Goal: Transaction & Acquisition: Book appointment/travel/reservation

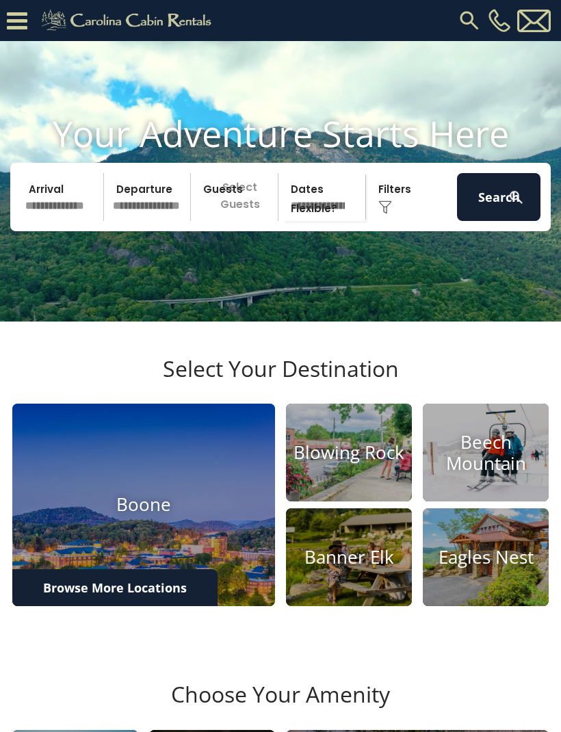
click at [70, 220] on input "text" at bounding box center [62, 197] width 83 height 48
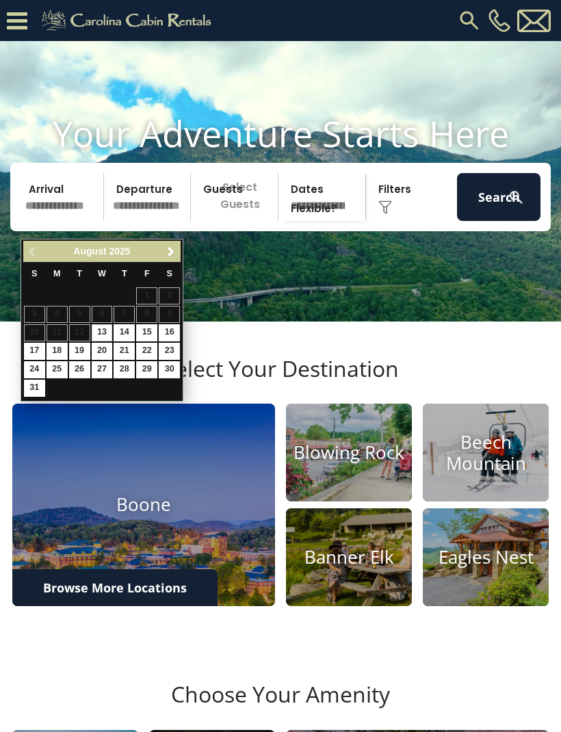
click at [174, 250] on span "Next" at bounding box center [170, 251] width 11 height 11
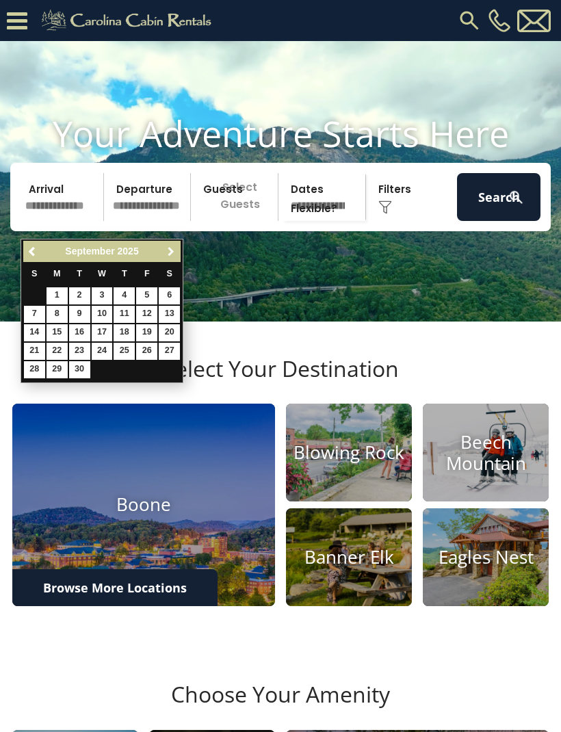
click at [178, 243] on link "Next" at bounding box center [170, 251] width 17 height 17
click at [171, 257] on link "Next" at bounding box center [170, 251] width 17 height 17
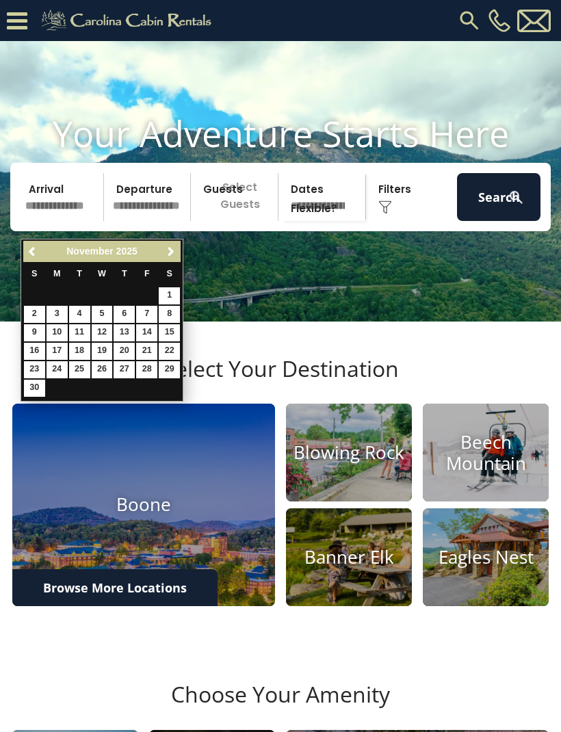
click at [165, 254] on span "Next" at bounding box center [170, 251] width 11 height 11
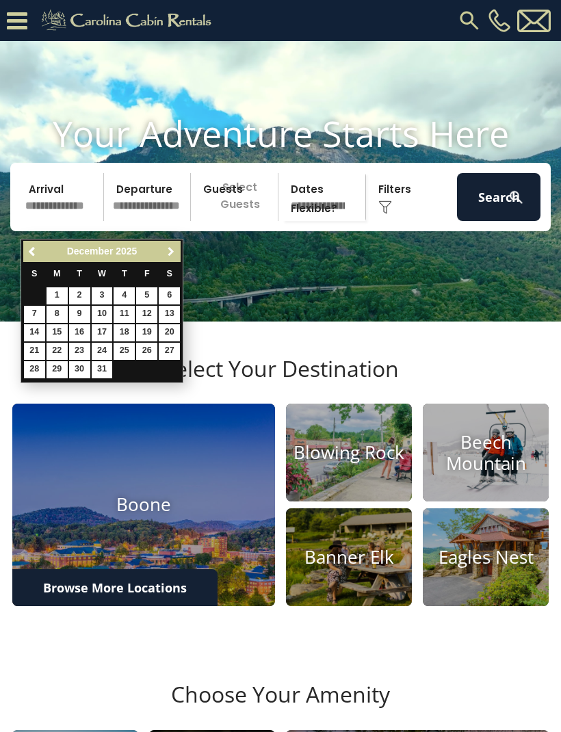
click at [168, 252] on span "Next" at bounding box center [170, 251] width 11 height 11
click at [172, 247] on span "Next" at bounding box center [170, 251] width 11 height 11
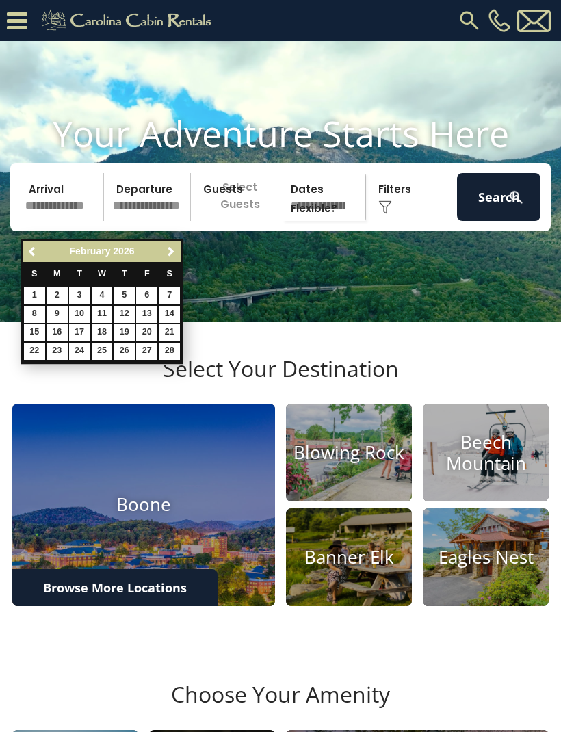
click at [170, 249] on span "Next" at bounding box center [170, 251] width 11 height 11
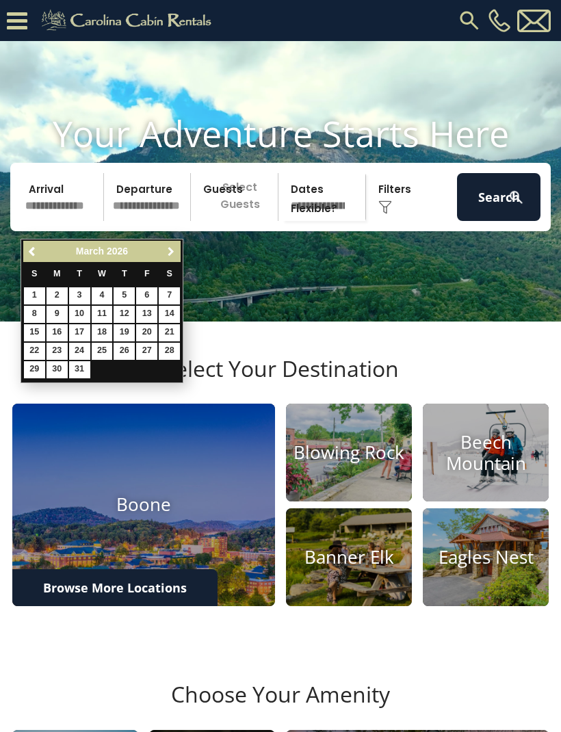
click at [168, 250] on span "Next" at bounding box center [170, 251] width 11 height 11
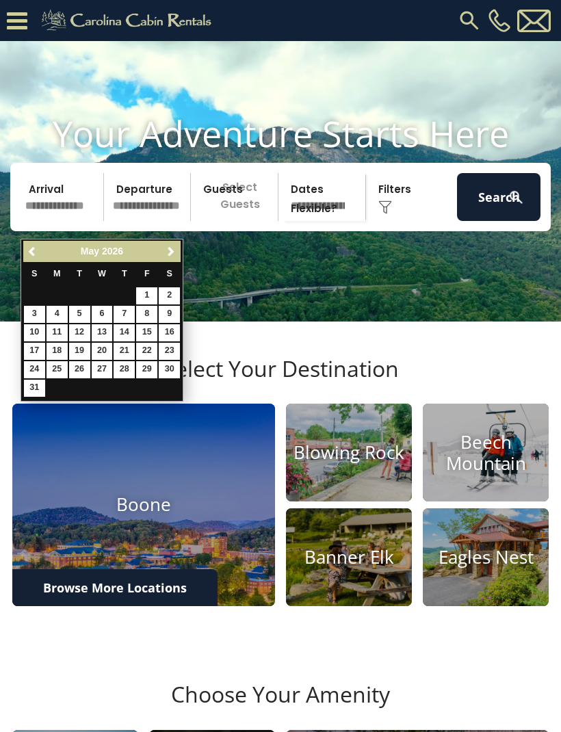
click at [169, 249] on span "Next" at bounding box center [170, 251] width 11 height 11
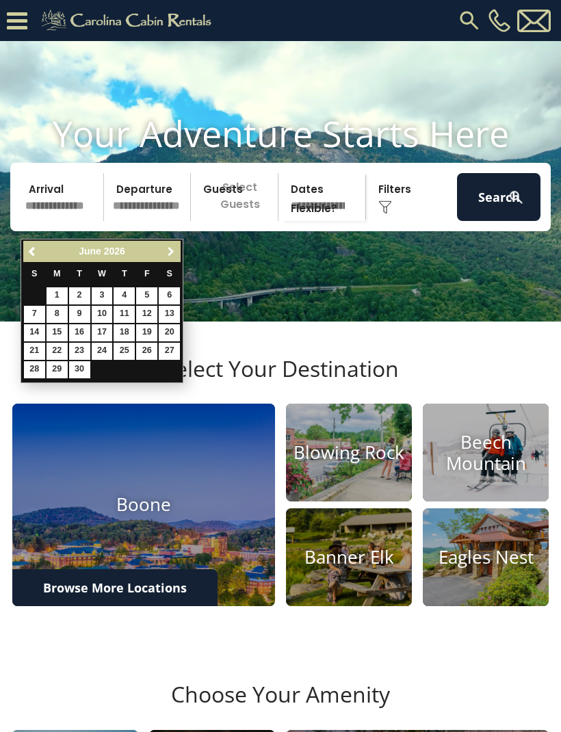
click at [173, 243] on link "Next" at bounding box center [170, 251] width 17 height 17
click at [174, 247] on span "Next" at bounding box center [170, 251] width 11 height 11
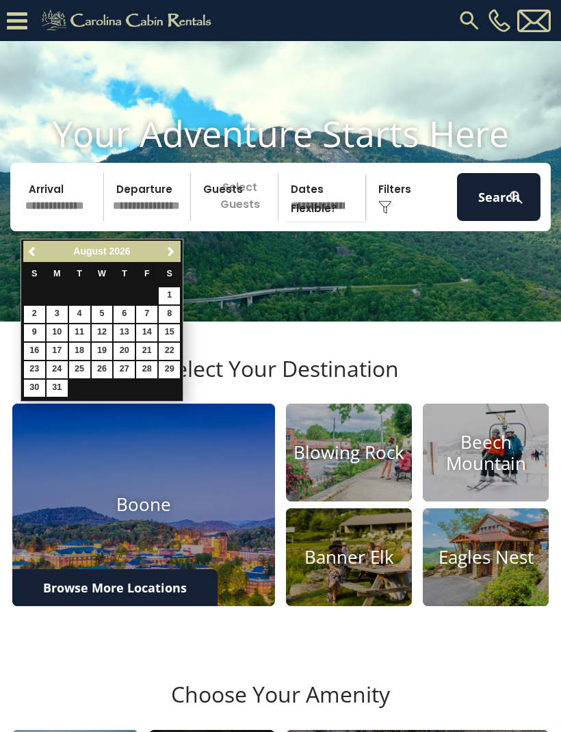
click at [35, 258] on link "Previous" at bounding box center [33, 251] width 17 height 17
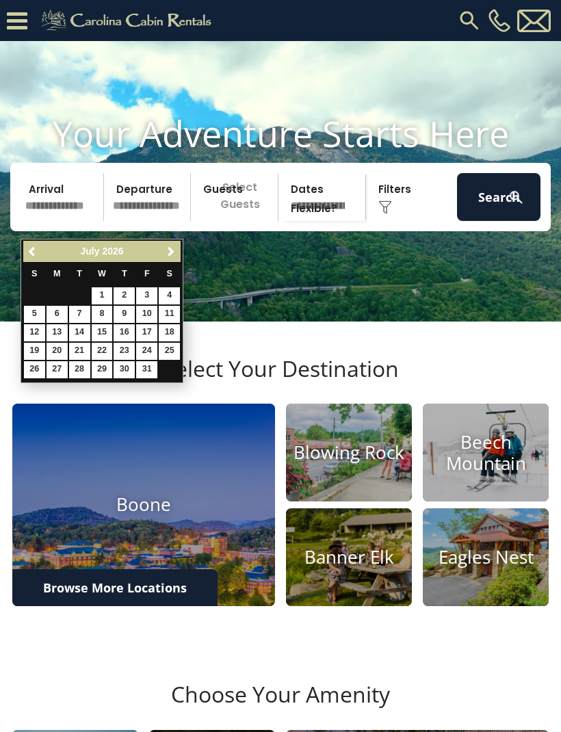
click at [55, 340] on link "13" at bounding box center [57, 332] width 21 height 17
type input "*******"
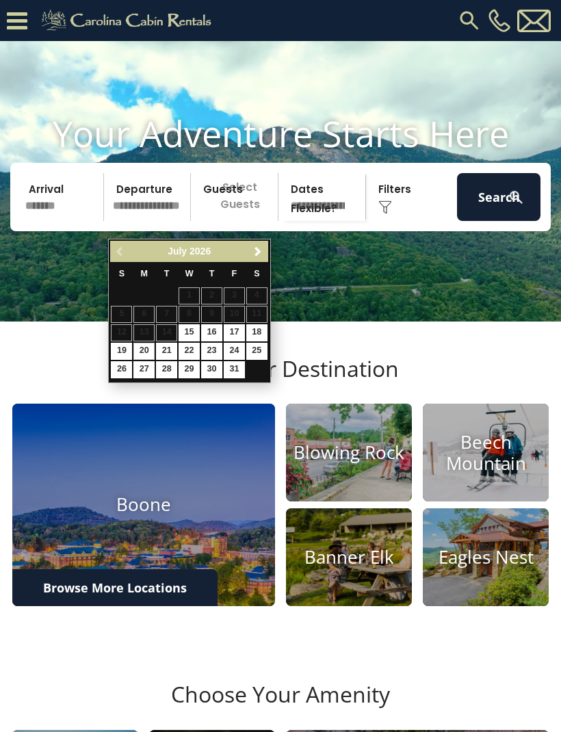
click at [135, 352] on link "20" at bounding box center [143, 351] width 21 height 17
type input "*******"
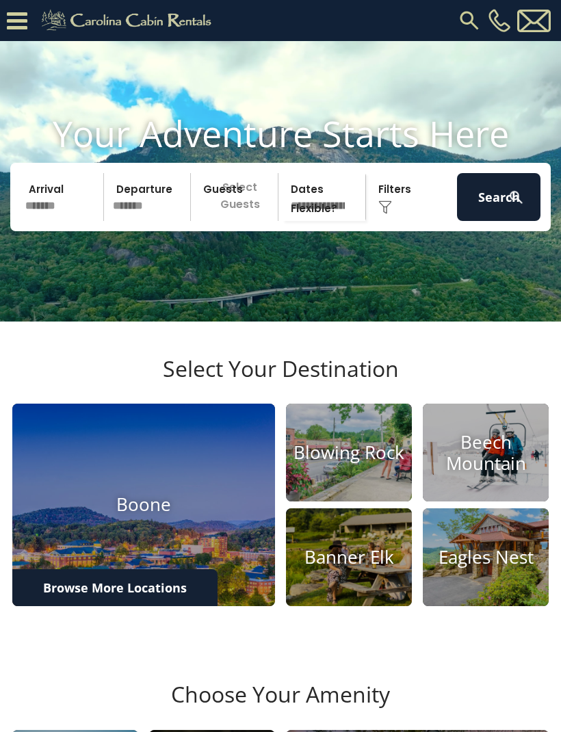
click at [234, 221] on p "Select Guests" at bounding box center [236, 197] width 83 height 48
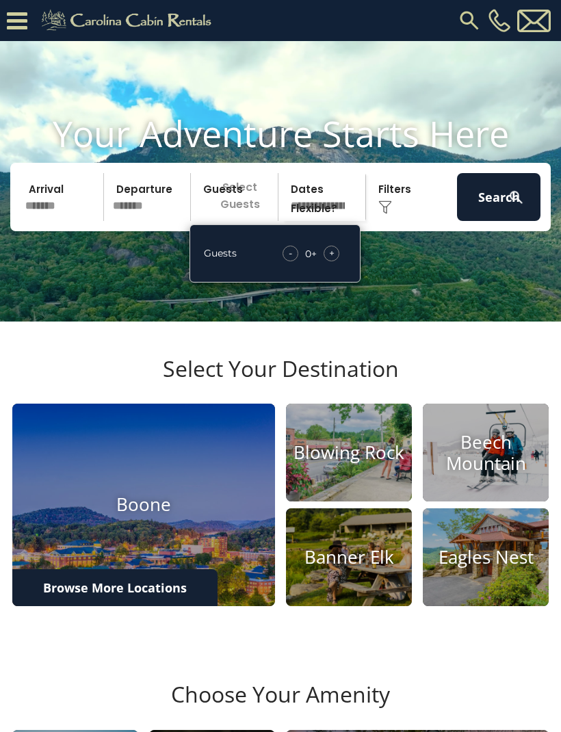
click at [329, 260] on span "+" at bounding box center [331, 253] width 5 height 14
click at [328, 261] on div "+" at bounding box center [331, 254] width 16 height 16
click at [334, 260] on span "+" at bounding box center [331, 253] width 5 height 14
click at [297, 218] on select "**********" at bounding box center [323, 197] width 83 height 48
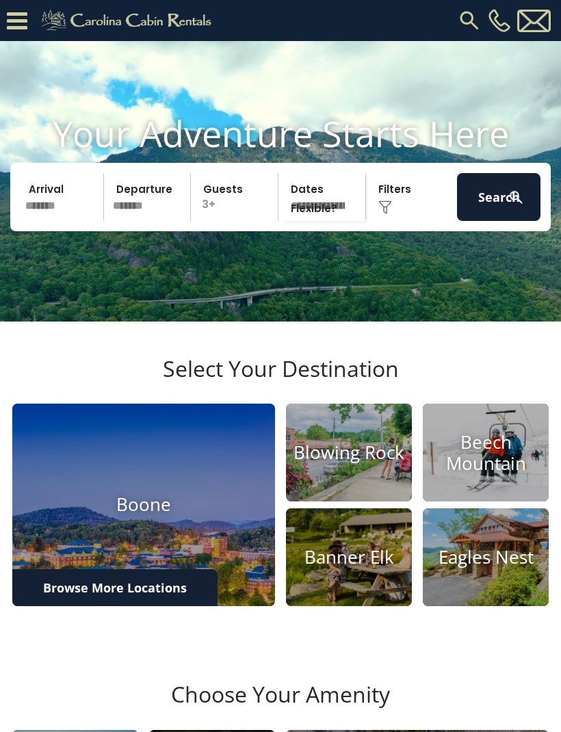
select select "*"
click at [378, 214] on img at bounding box center [385, 207] width 14 height 14
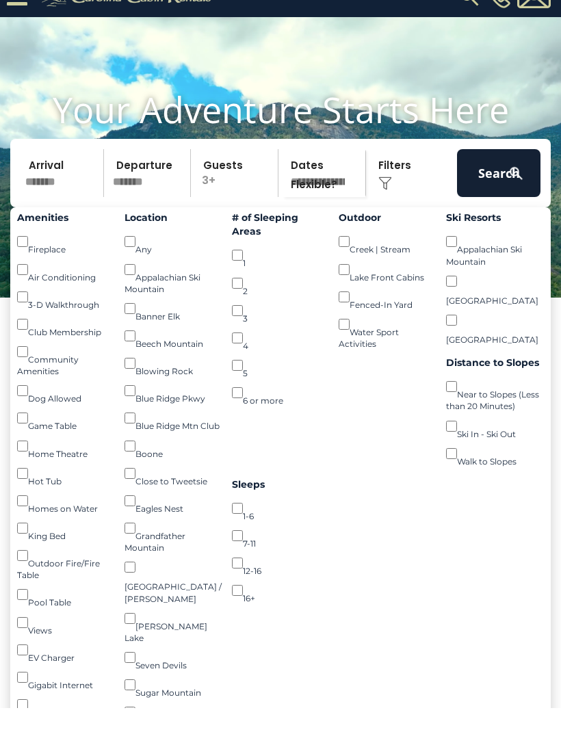
scroll to position [25, 0]
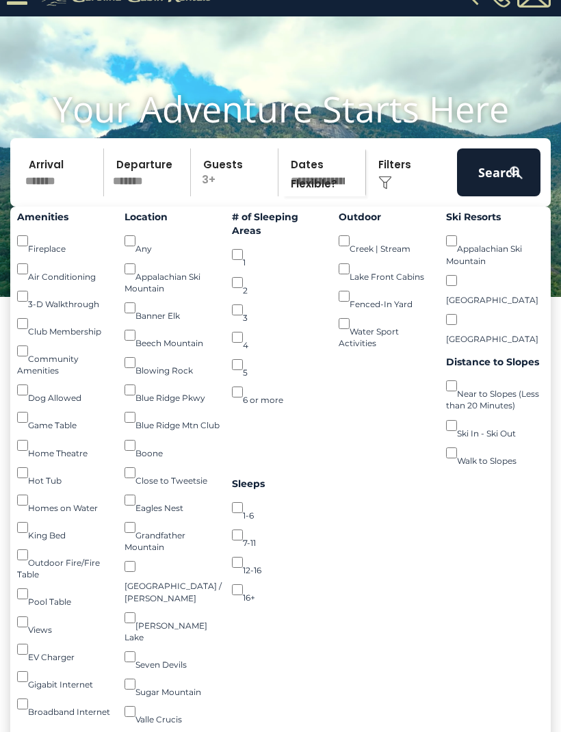
click at [12, 287] on div "Amenities Fireplace () Air Conditioning () 3-D Walkthrough () Club Membership (…" at bounding box center [65, 462] width 107 height 511
click at [390, 189] on img at bounding box center [385, 183] width 14 height 14
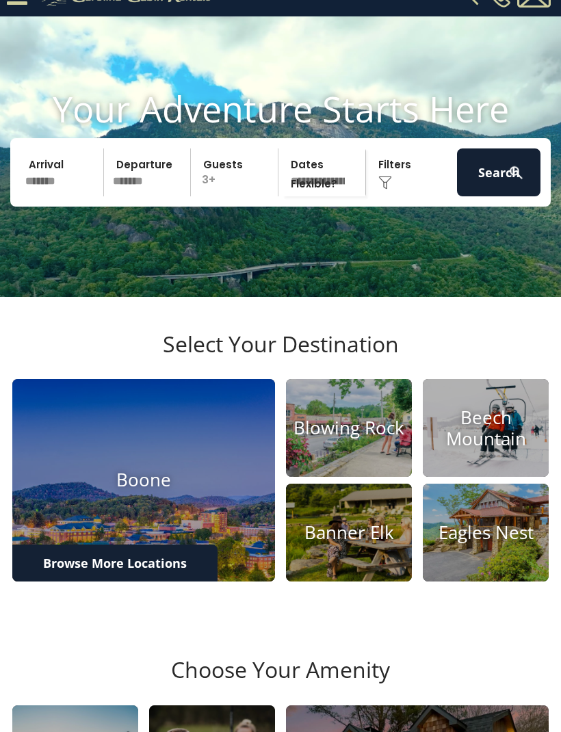
click at [491, 196] on button "Search" at bounding box center [498, 172] width 83 height 48
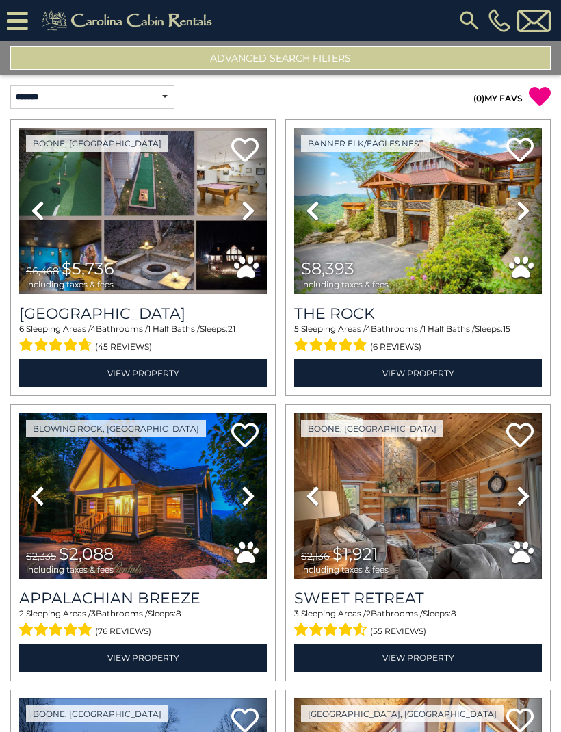
click at [362, 237] on img at bounding box center [418, 211] width 248 height 166
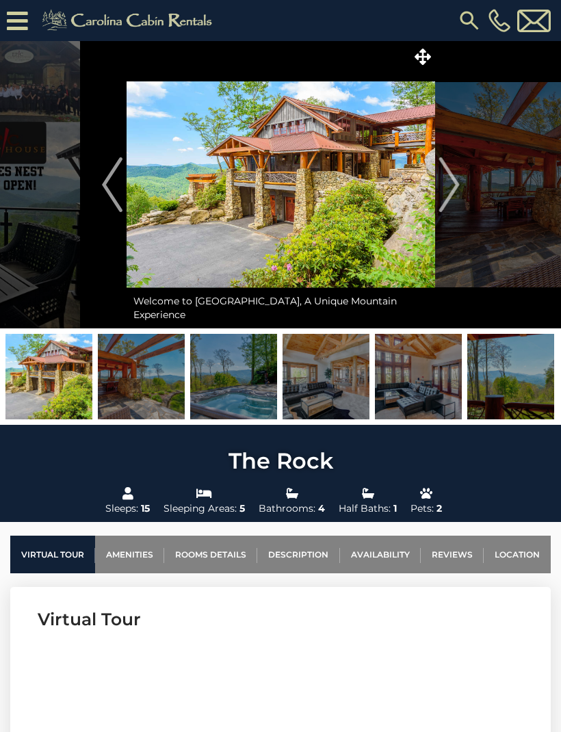
click at [444, 193] on img "Next" at bounding box center [448, 184] width 21 height 55
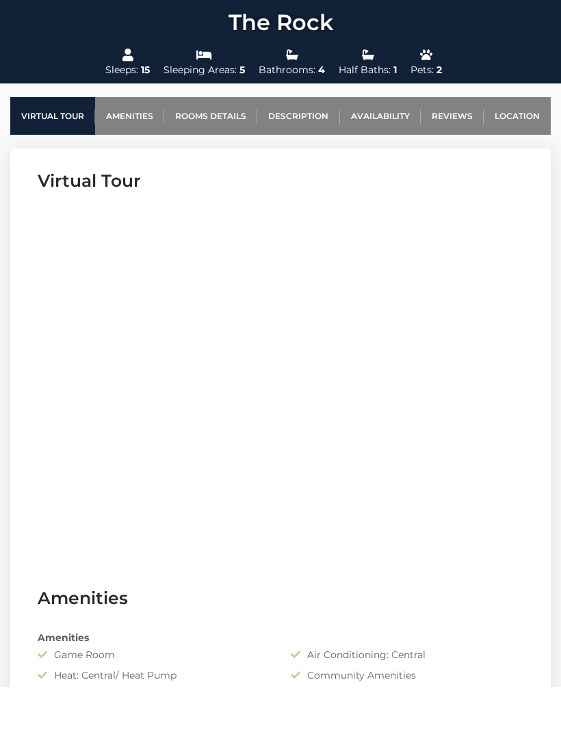
scroll to position [466, 0]
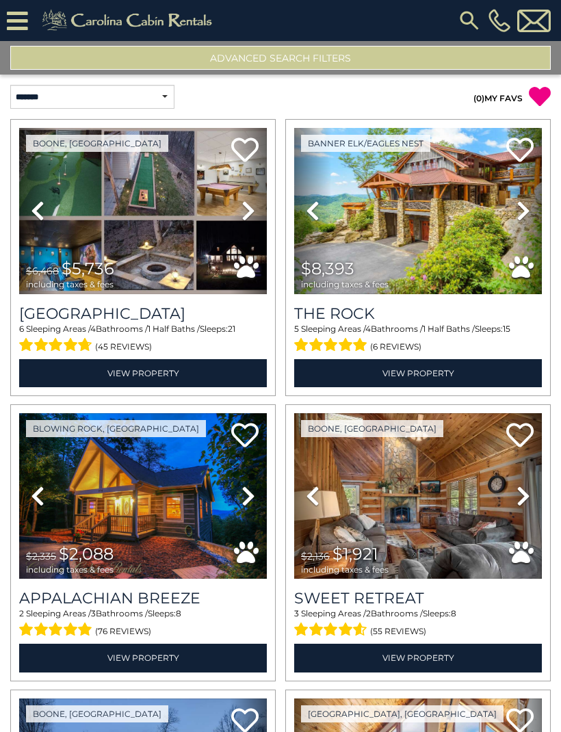
click at [354, 245] on img at bounding box center [418, 211] width 248 height 166
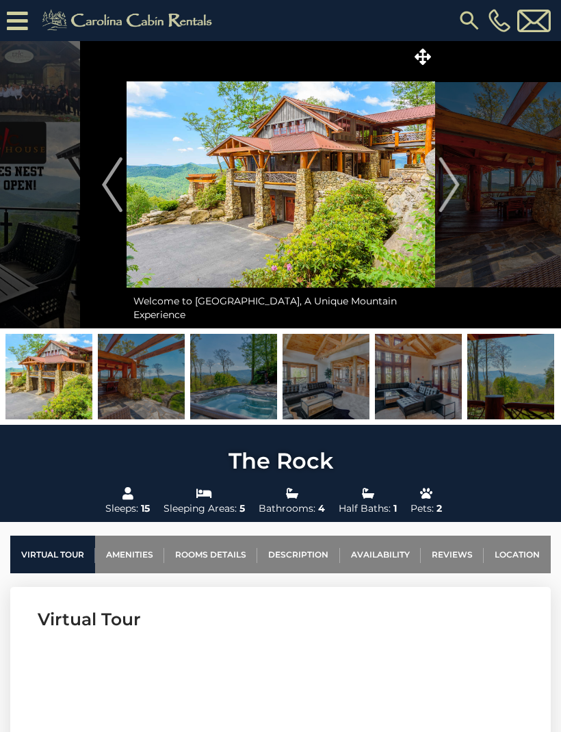
click at [131, 382] on img at bounding box center [141, 376] width 87 height 85
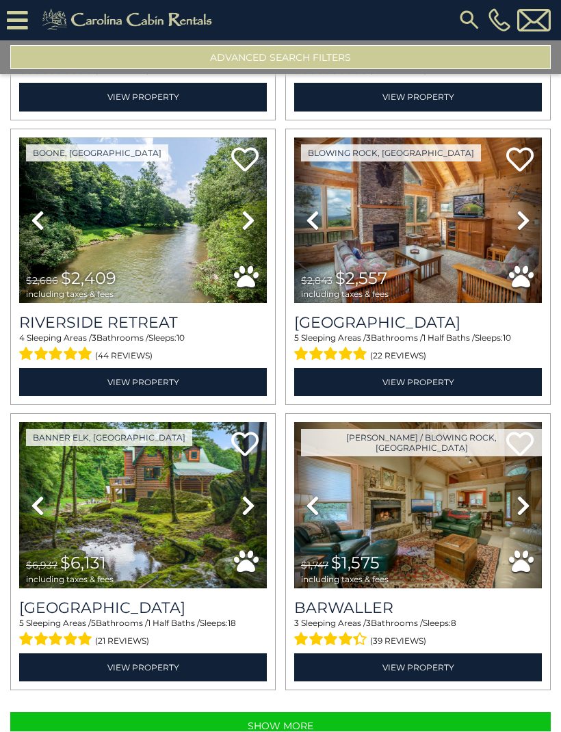
click at [350, 729] on button "Show More" at bounding box center [280, 726] width 540 height 27
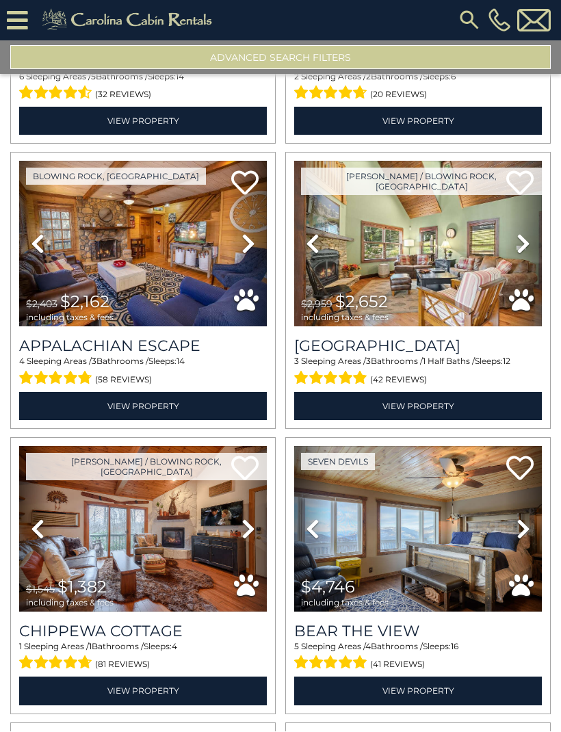
scroll to position [7670, 0]
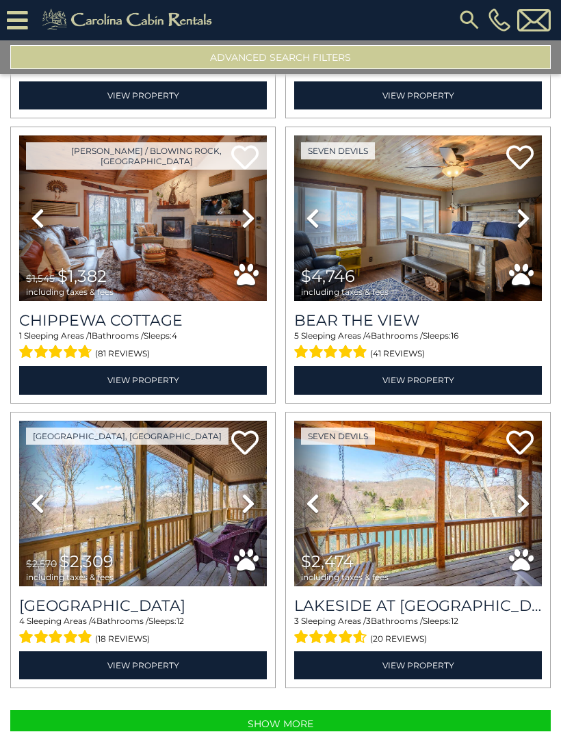
click at [170, 731] on button "Show More" at bounding box center [280, 724] width 540 height 27
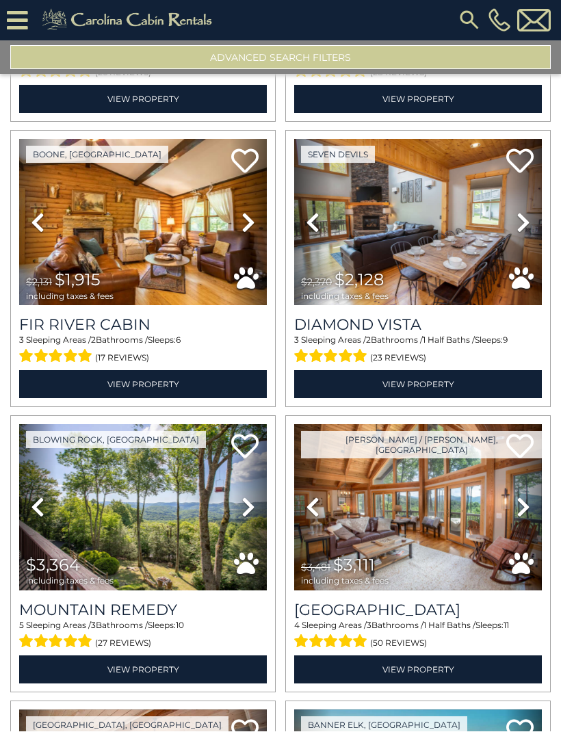
scroll to position [11676, 0]
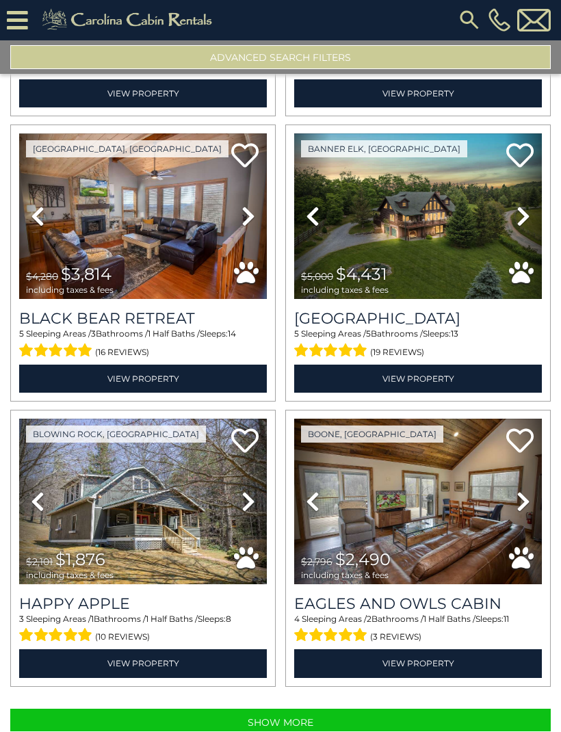
click at [170, 731] on button "Show More" at bounding box center [280, 722] width 540 height 27
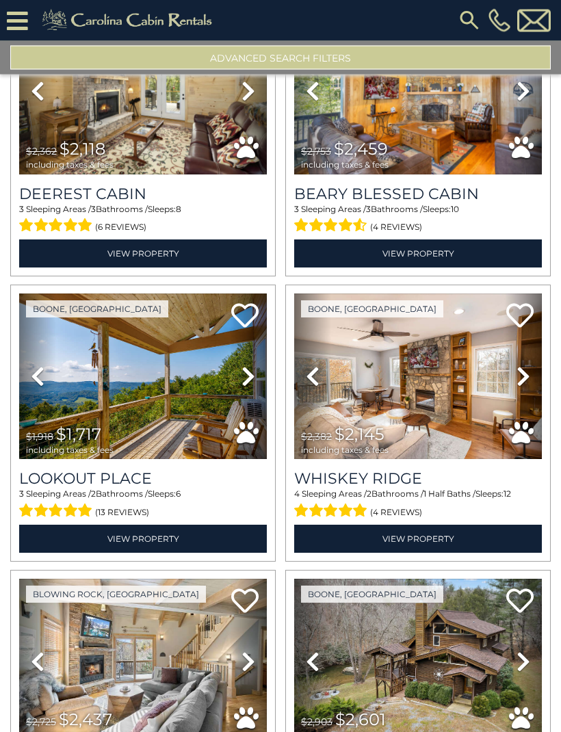
scroll to position [15220, 0]
